Goal: Navigation & Orientation: Find specific page/section

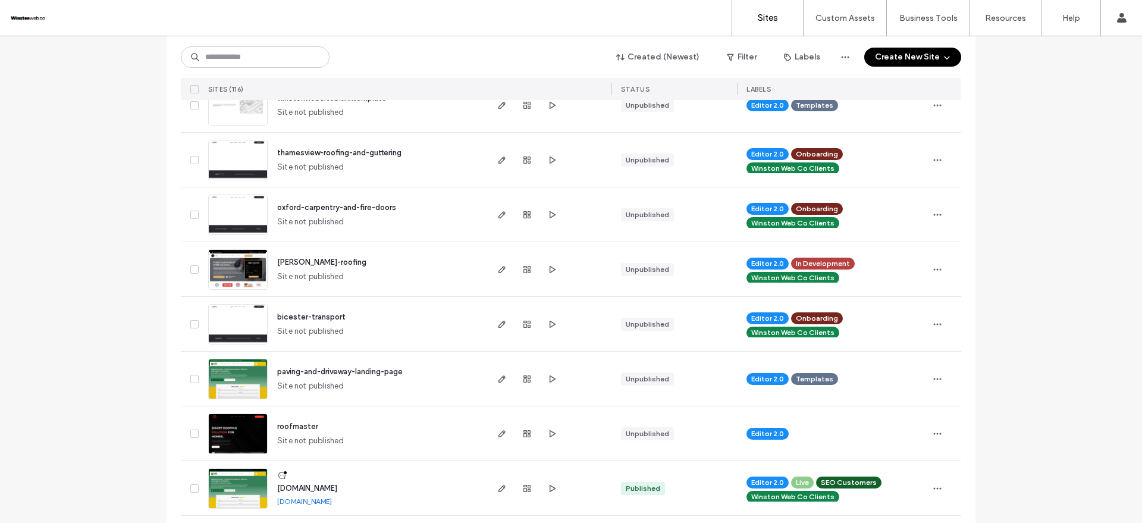
scroll to position [595, 0]
click at [550, 267] on use "button" at bounding box center [553, 268] width 6 height 7
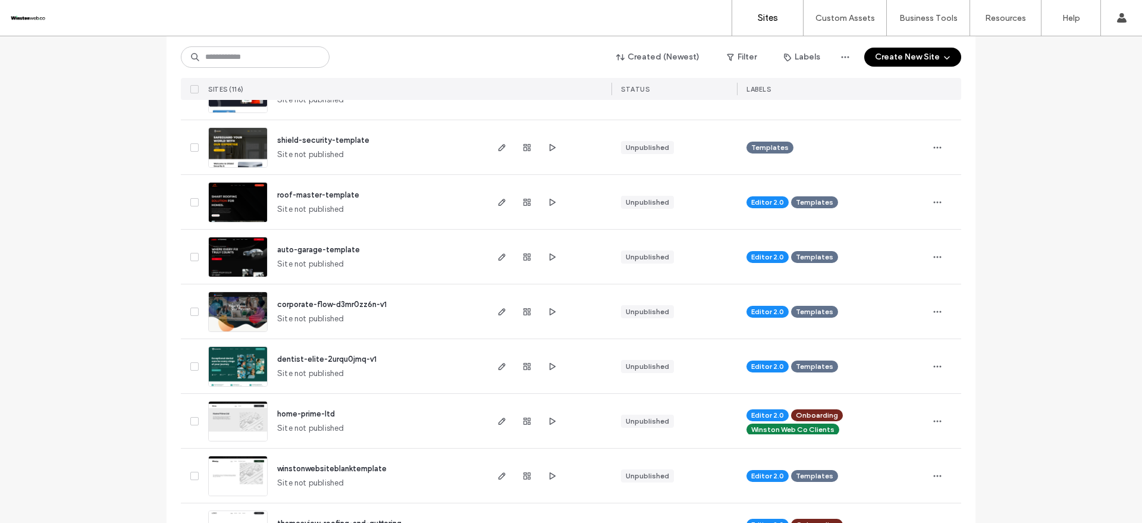
scroll to position [223, 0]
click at [545, 318] on span "button" at bounding box center [552, 312] width 14 height 14
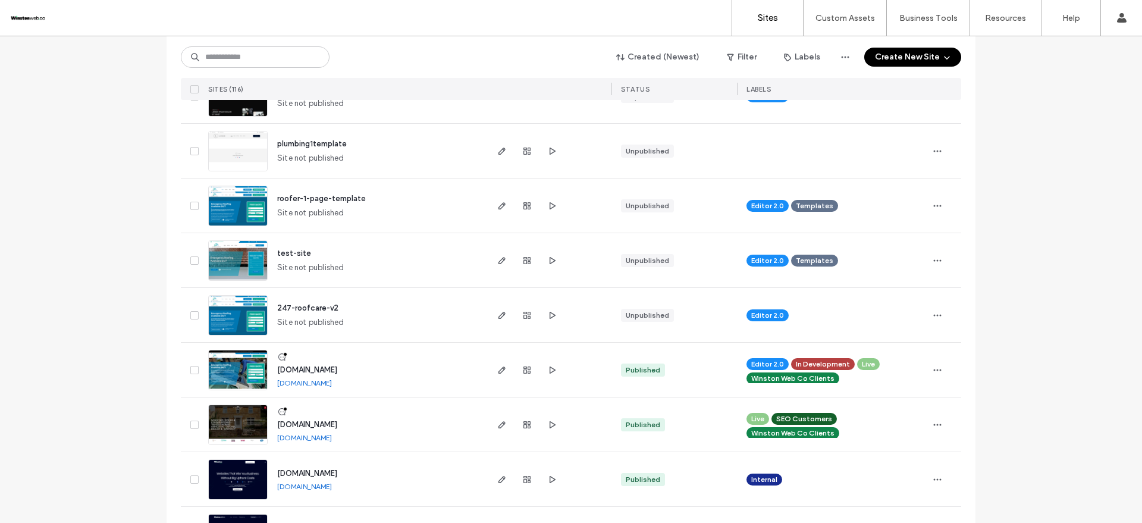
scroll to position [1338, 0]
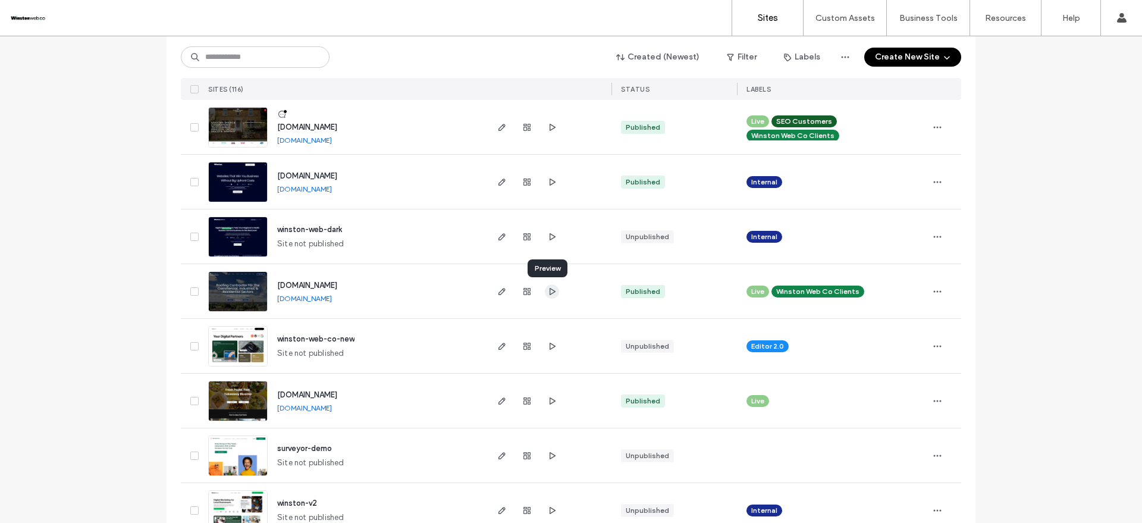
click at [549, 294] on icon "button" at bounding box center [552, 292] width 10 height 10
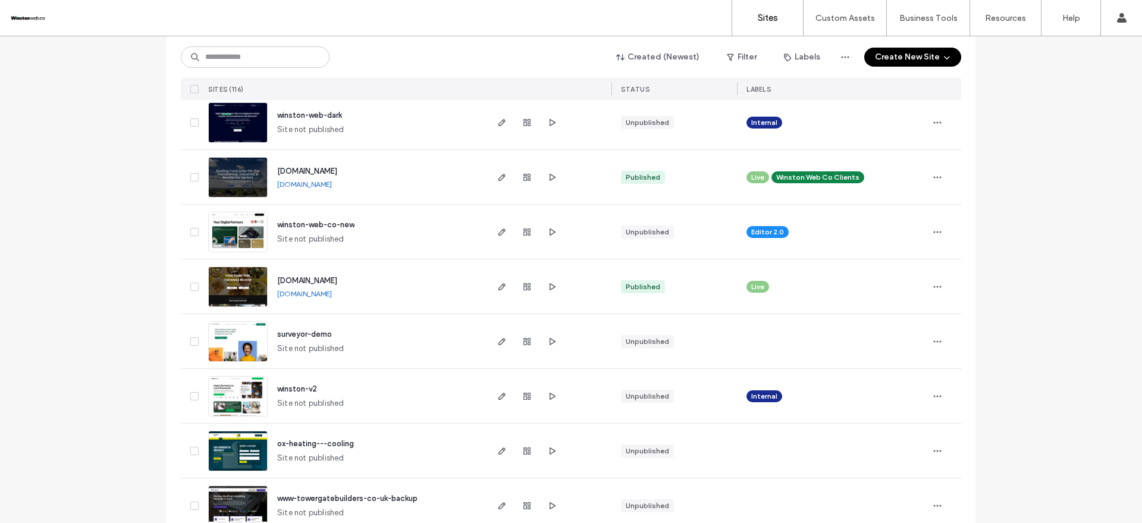
scroll to position [1561, 0]
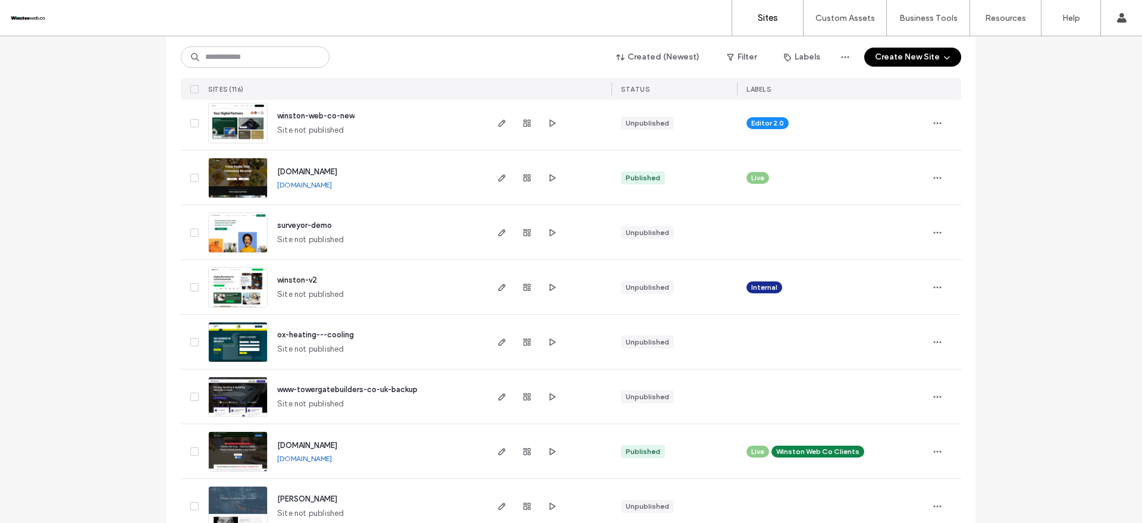
click at [547, 294] on div at bounding box center [527, 287] width 64 height 54
click at [545, 286] on span "button" at bounding box center [552, 287] width 14 height 14
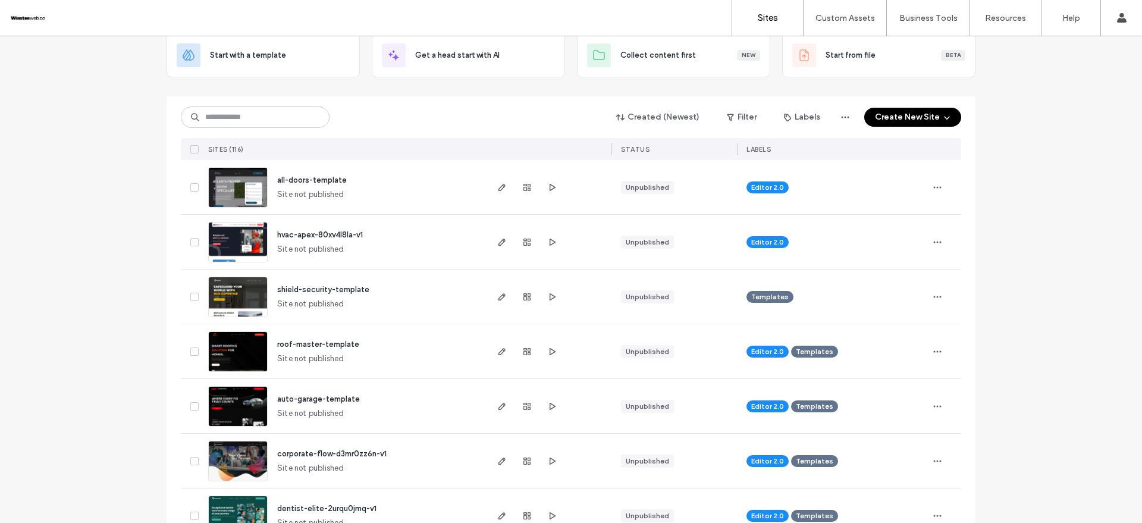
scroll to position [0, 0]
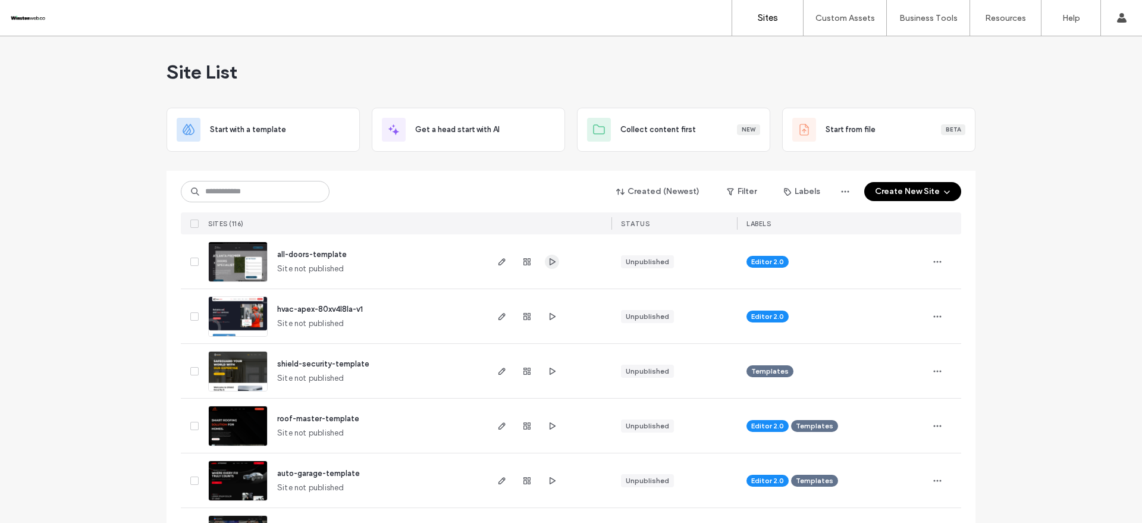
click at [547, 262] on icon "button" at bounding box center [552, 262] width 10 height 10
click at [495, 258] on span "button" at bounding box center [502, 262] width 14 height 14
